Goal: Transaction & Acquisition: Purchase product/service

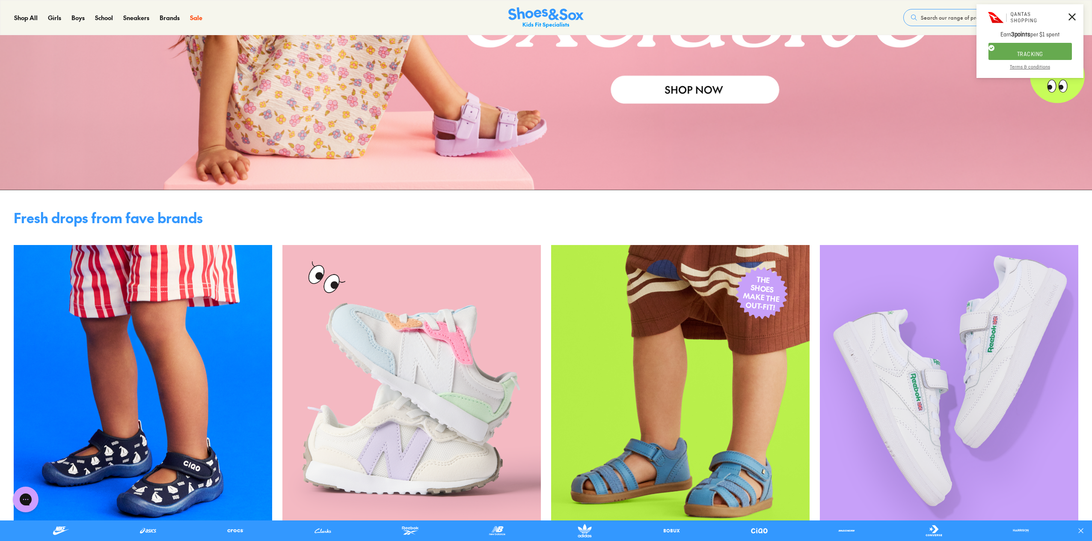
click at [1028, 48] on button "TRACKING" at bounding box center [1030, 51] width 83 height 17
click at [933, 12] on button "Search our range of products" at bounding box center [964, 17] width 123 height 17
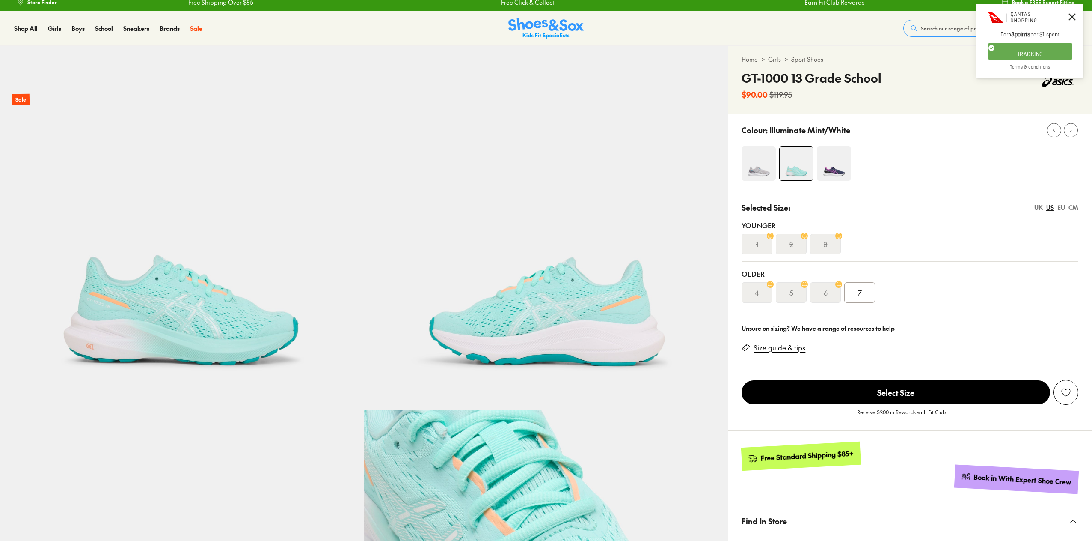
scroll to position [43, 0]
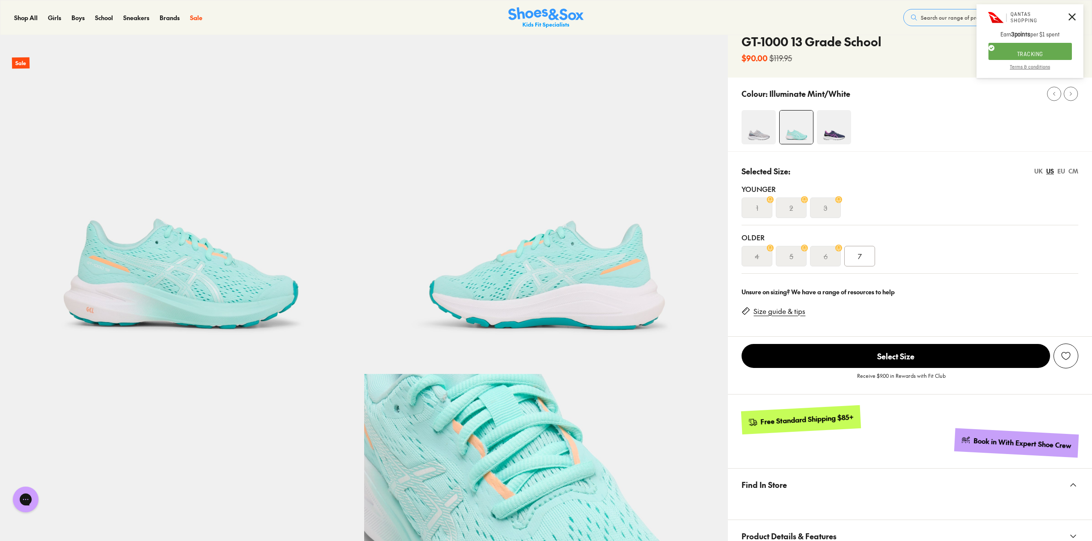
select select "*"
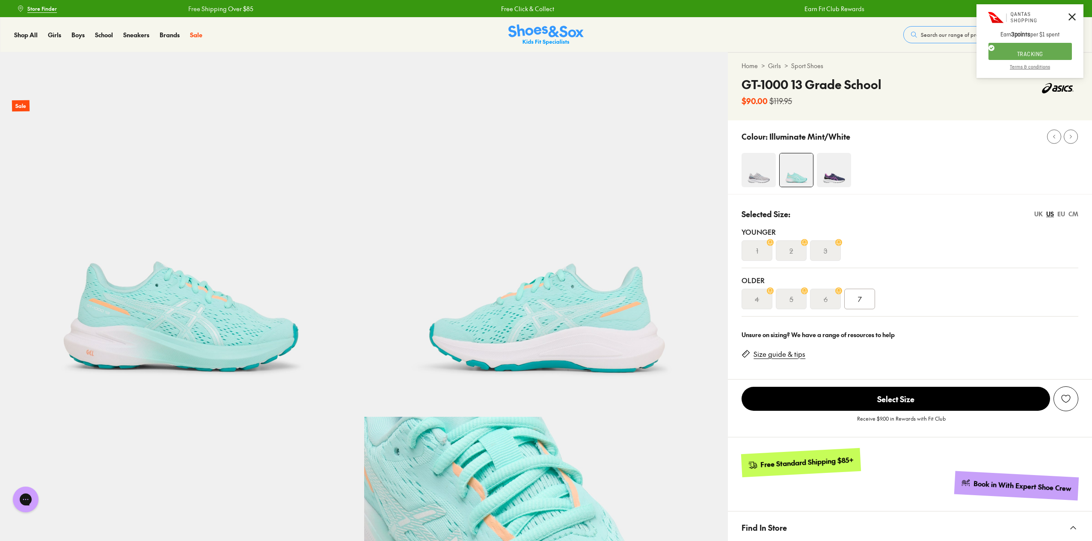
scroll to position [0, 0]
click at [837, 176] on img at bounding box center [834, 170] width 34 height 34
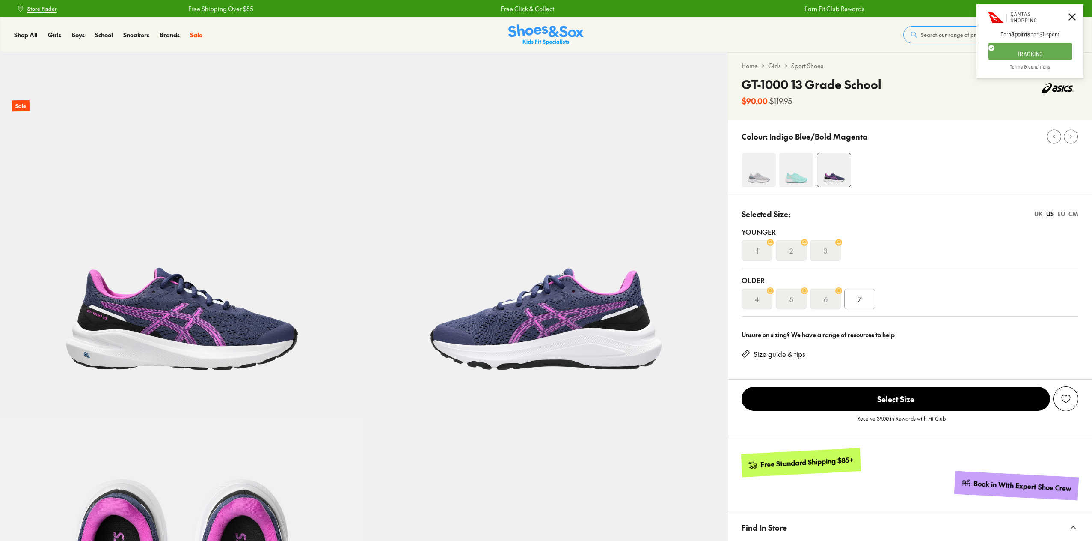
select select "*"
click at [755, 180] on img at bounding box center [759, 170] width 34 height 34
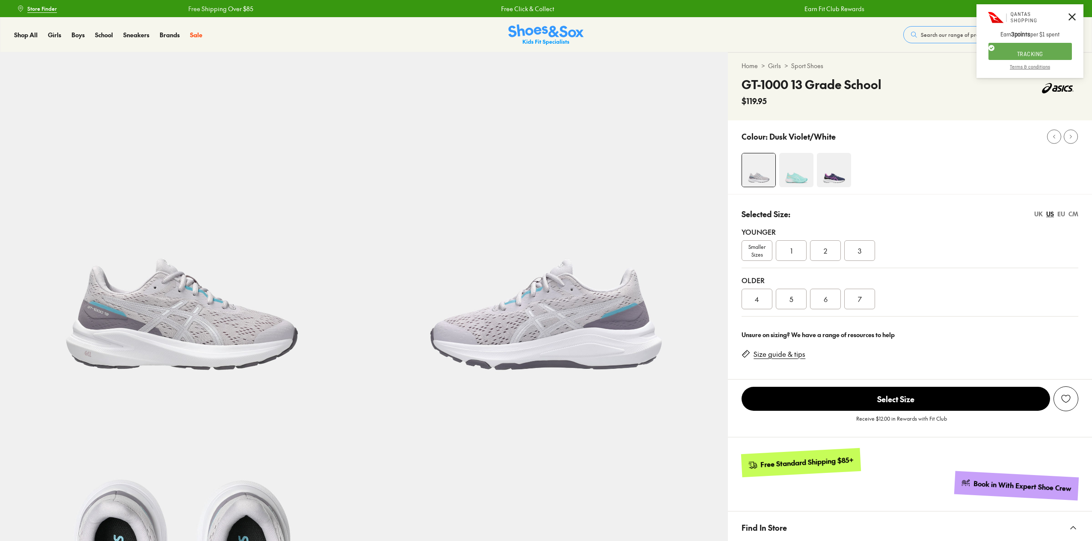
select select "*"
click at [799, 178] on img at bounding box center [796, 170] width 34 height 34
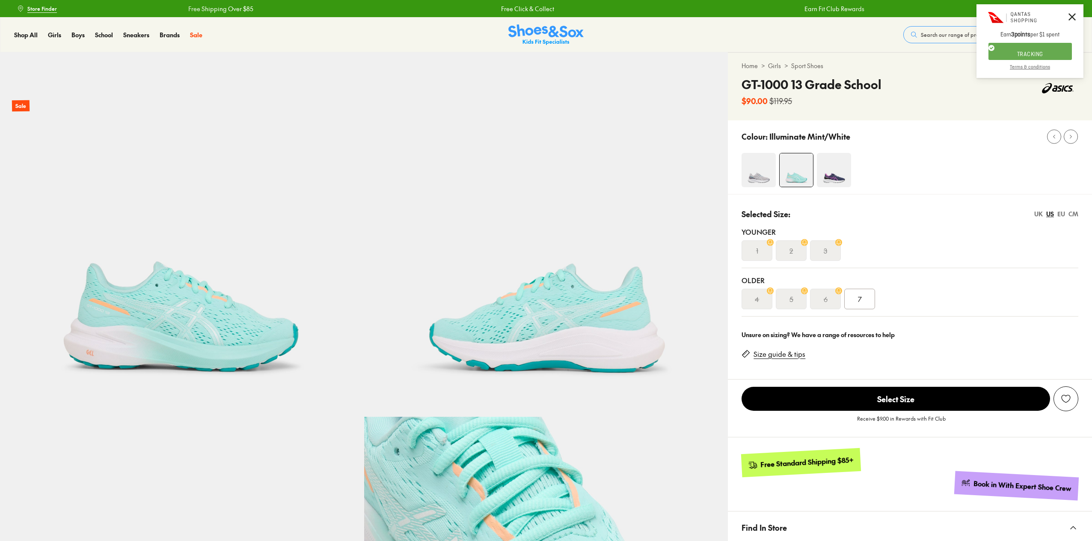
select select "*"
click at [856, 300] on div "7" at bounding box center [859, 298] width 31 height 21
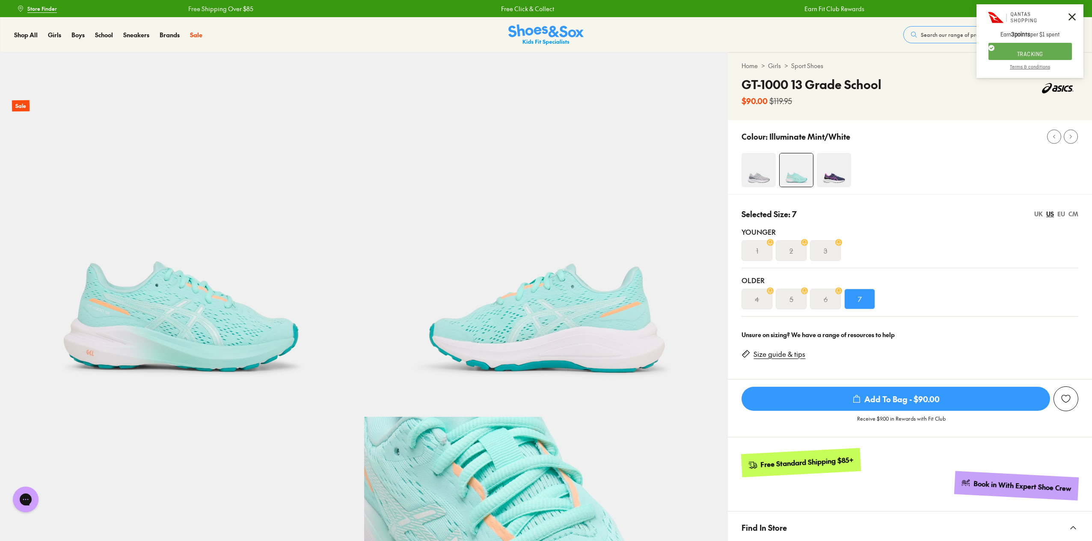
click at [761, 172] on img at bounding box center [759, 170] width 34 height 34
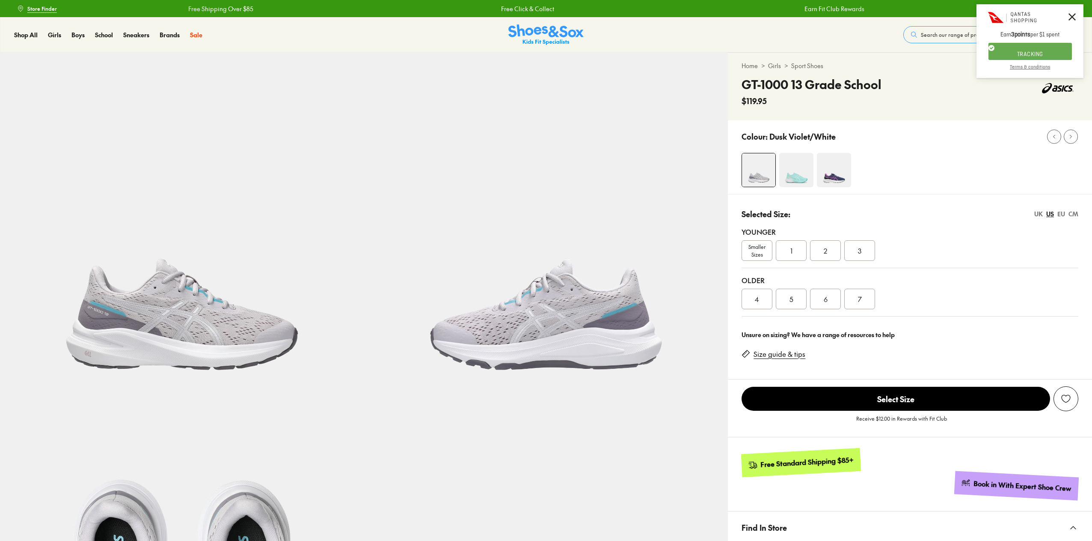
click at [821, 252] on div "2" at bounding box center [825, 250] width 31 height 21
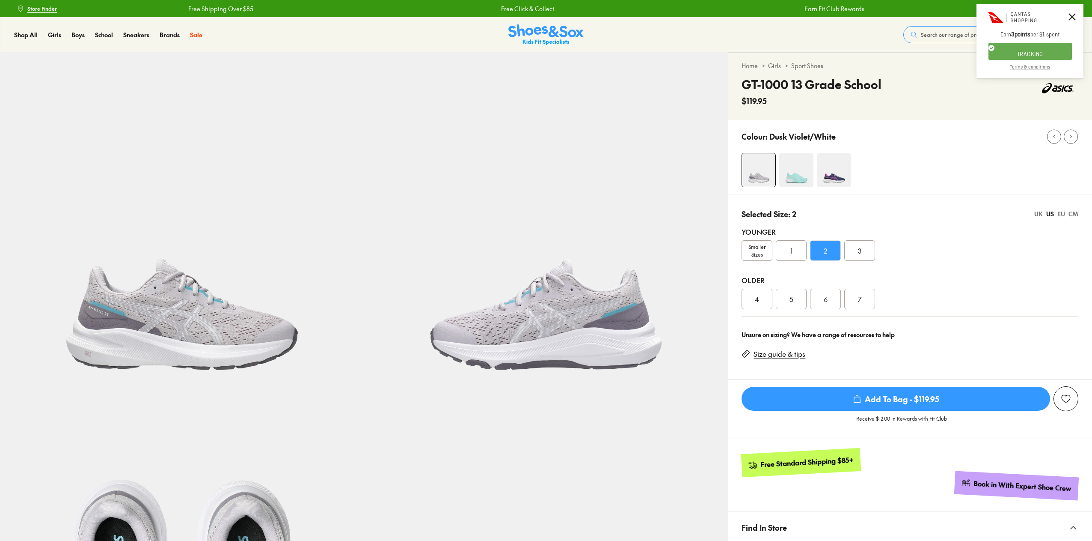
click at [795, 250] on div "1" at bounding box center [791, 250] width 31 height 21
select select "*"
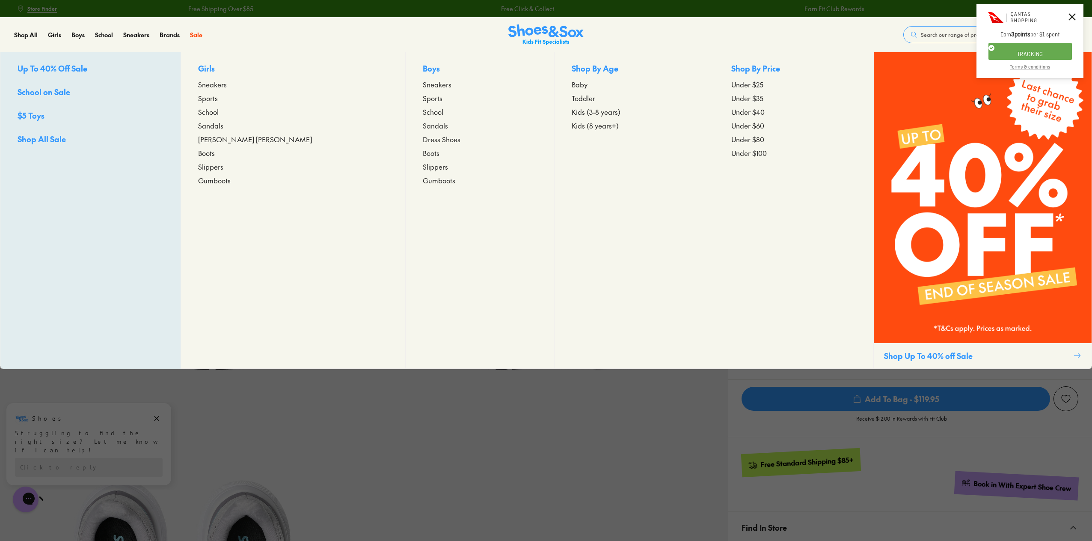
click at [227, 85] on span "Sneakers" at bounding box center [212, 84] width 29 height 10
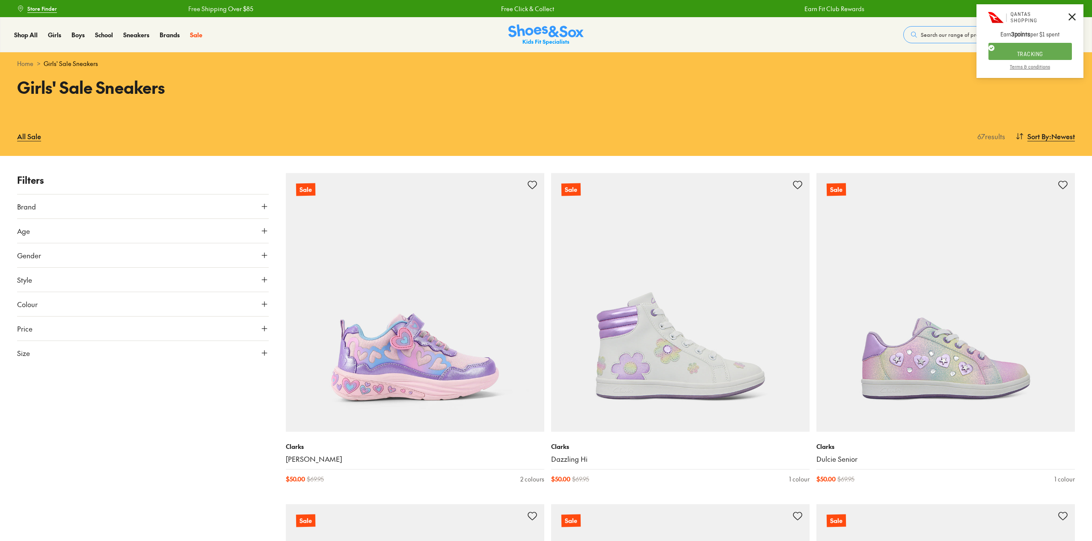
click at [264, 204] on icon at bounding box center [264, 206] width 9 height 9
click at [24, 267] on div "Asics ( 1 )" at bounding box center [143, 268] width 252 height 10
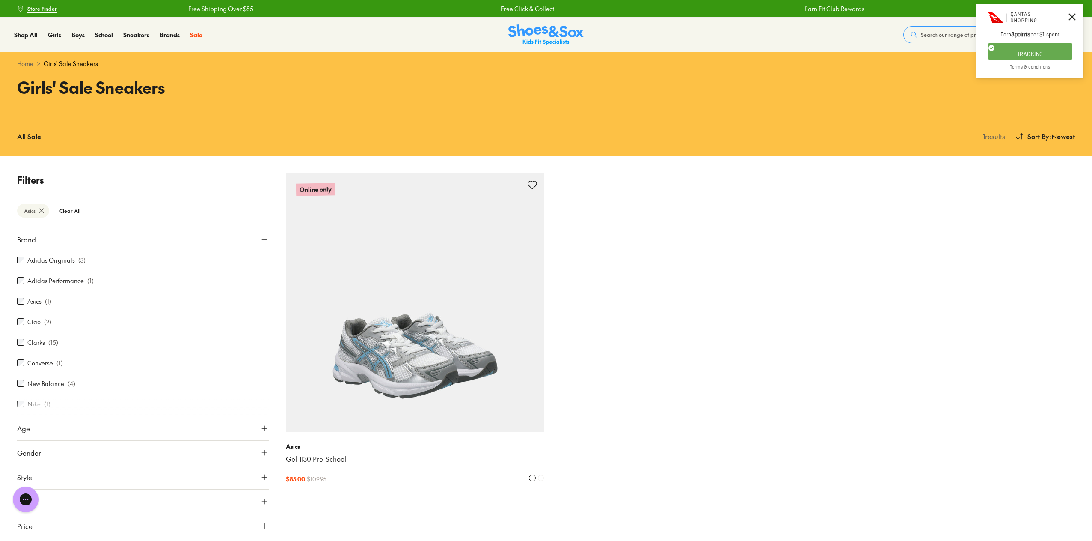
click at [447, 287] on img at bounding box center [415, 302] width 259 height 259
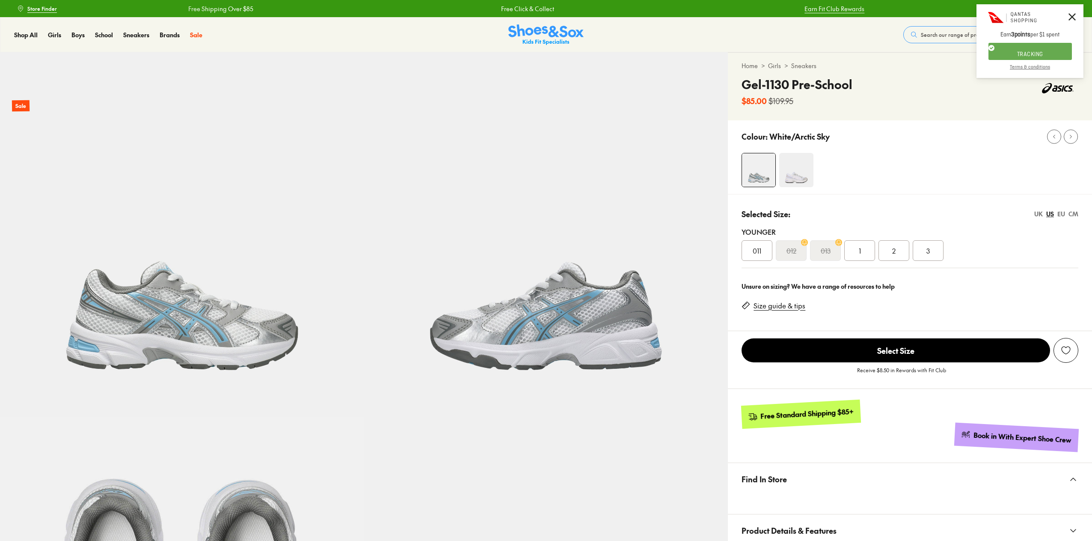
select select "*"
